Goal: Task Accomplishment & Management: Complete application form

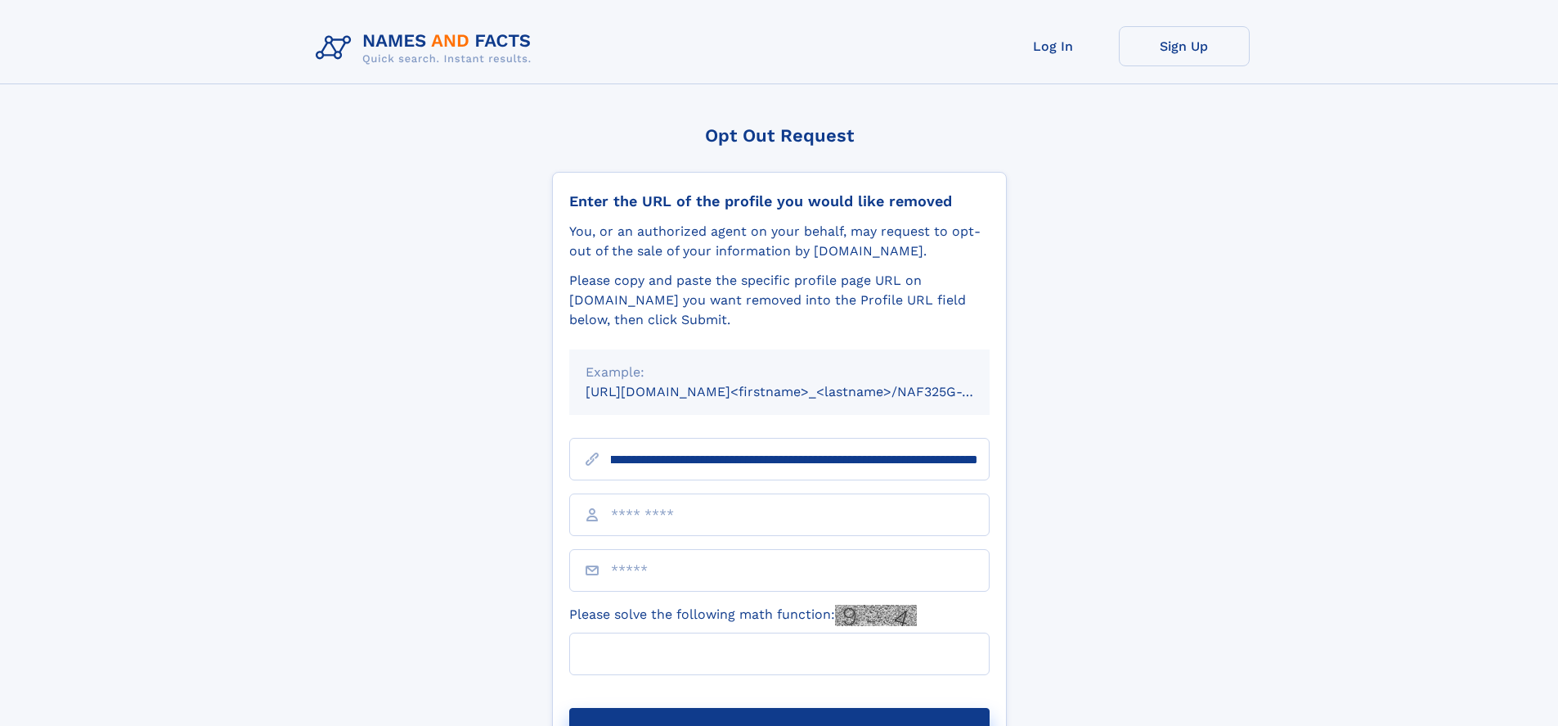
scroll to position [0, 177]
type input "**********"
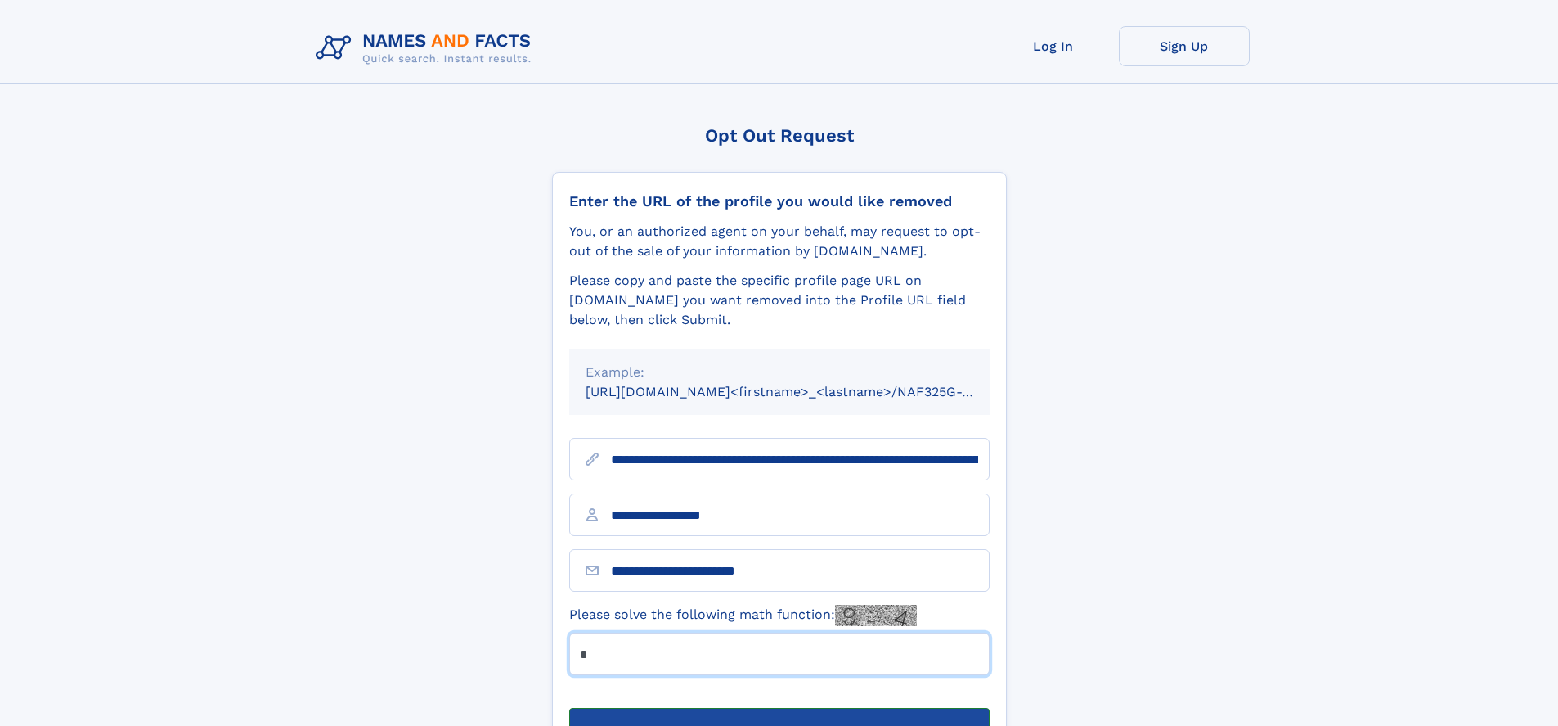
type input "*"
click at [779, 708] on button "Submit Opt Out Request" at bounding box center [779, 734] width 420 height 52
